Goal: Check status: Check status

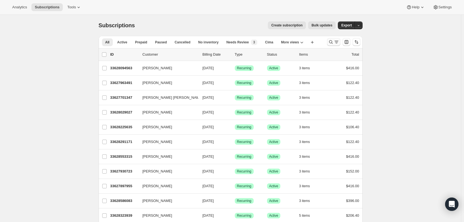
click at [332, 41] on icon "Search and filter results" at bounding box center [331, 42] width 4 height 4
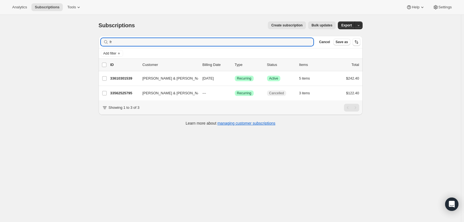
type input "f"
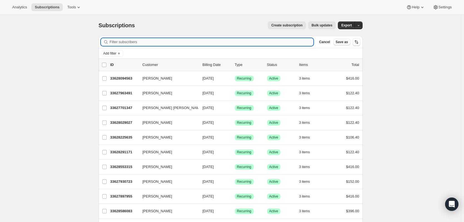
click at [303, 43] on input "Filter subscribers" at bounding box center [212, 42] width 204 height 8
paste input "[PERSON_NAME]"
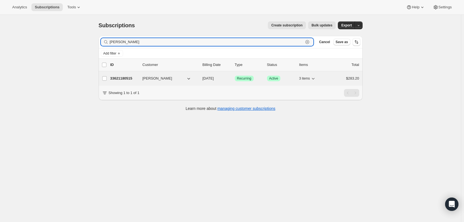
type input "[PERSON_NAME]"
click at [129, 79] on p "33621180515" at bounding box center [124, 79] width 28 height 6
